Goal: Ask a question

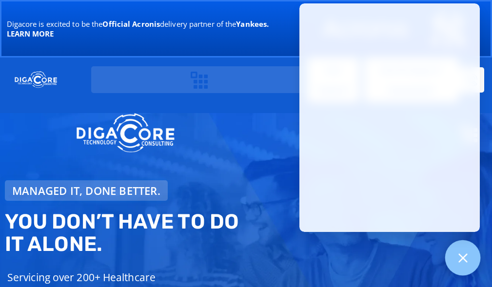
click at [459, 260] on icon at bounding box center [463, 258] width 13 height 13
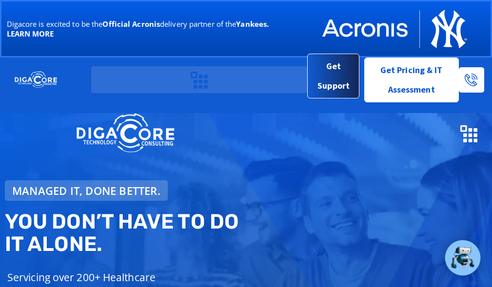
click at [335, 86] on span "Get Support" at bounding box center [334, 76] width 36 height 39
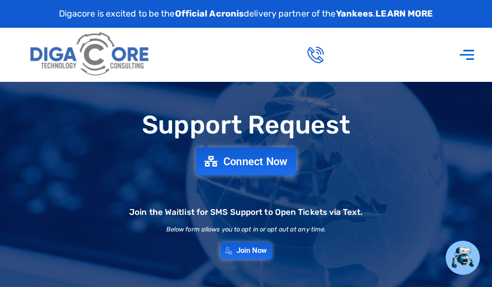
click at [254, 161] on span "Connect Now" at bounding box center [255, 161] width 64 height 11
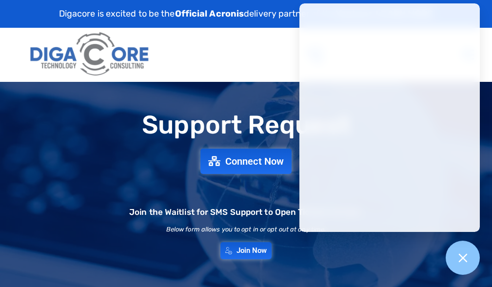
click at [196, 244] on div "Support Request Connect Now Join the Waitlist for SMS Support to Open Tickets v…" at bounding box center [246, 185] width 492 height 158
